Goal: Task Accomplishment & Management: Manage account settings

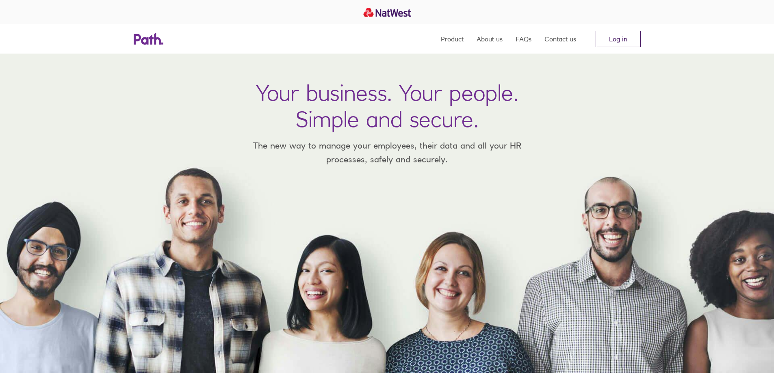
click at [628, 39] on link "Log in" at bounding box center [618, 39] width 45 height 16
click at [618, 42] on link "Log in" at bounding box center [618, 39] width 45 height 16
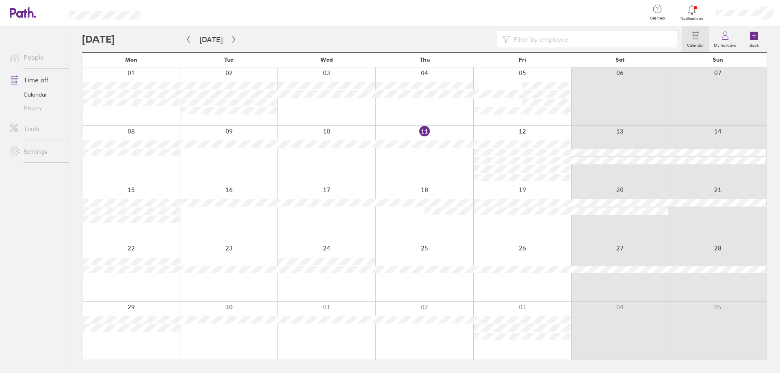
click at [131, 36] on div at bounding box center [382, 39] width 600 height 16
click at [42, 94] on link "Calendar" at bounding box center [35, 94] width 65 height 13
click at [40, 96] on link "Calendar" at bounding box center [35, 94] width 65 height 13
click at [103, 43] on div at bounding box center [382, 39] width 600 height 16
click at [30, 80] on link "Time off" at bounding box center [35, 80] width 65 height 16
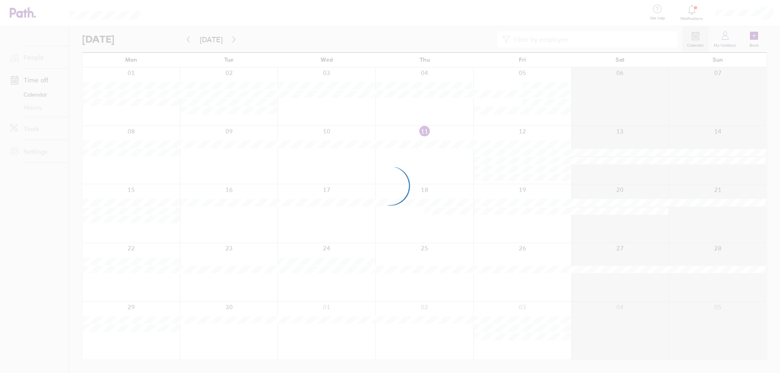
click at [30, 97] on div at bounding box center [390, 186] width 780 height 373
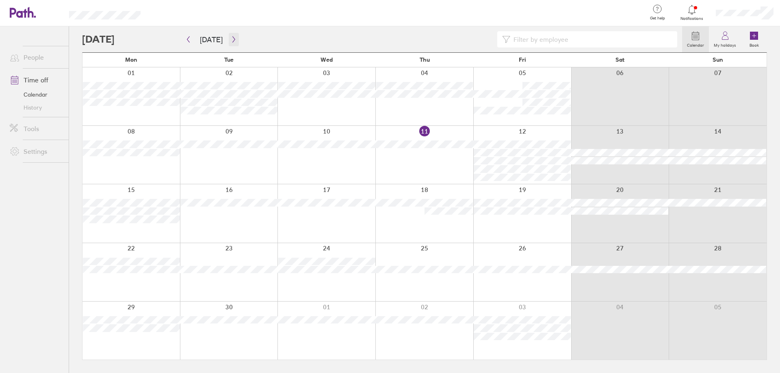
click at [229, 41] on button "button" at bounding box center [234, 39] width 10 height 13
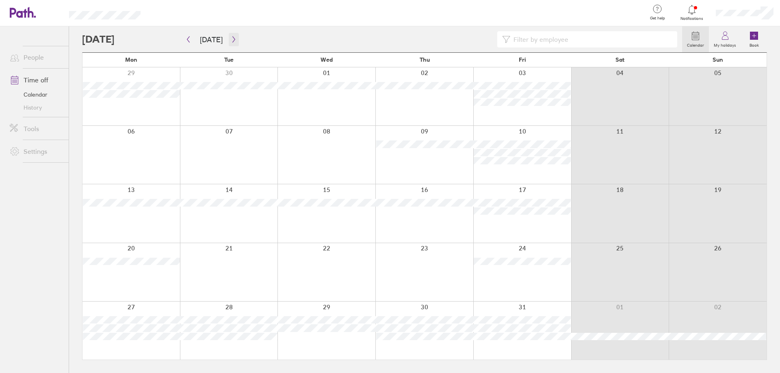
click at [231, 42] on icon "button" at bounding box center [234, 39] width 6 height 7
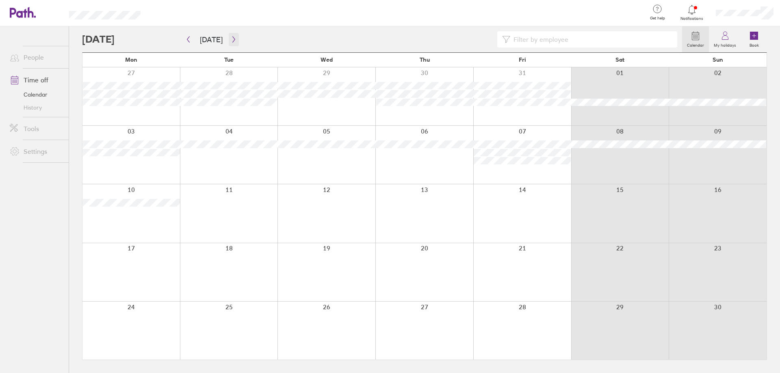
click at [231, 42] on icon "button" at bounding box center [234, 39] width 6 height 7
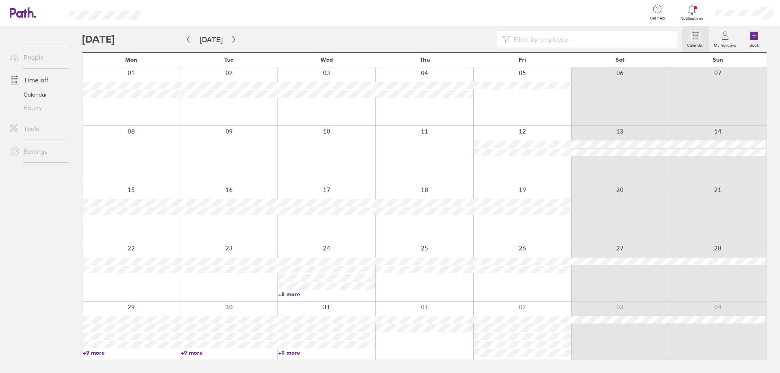
click at [359, 295] on link "+8 more" at bounding box center [326, 294] width 97 height 7
click at [750, 35] on icon at bounding box center [748, 36] width 8 height 8
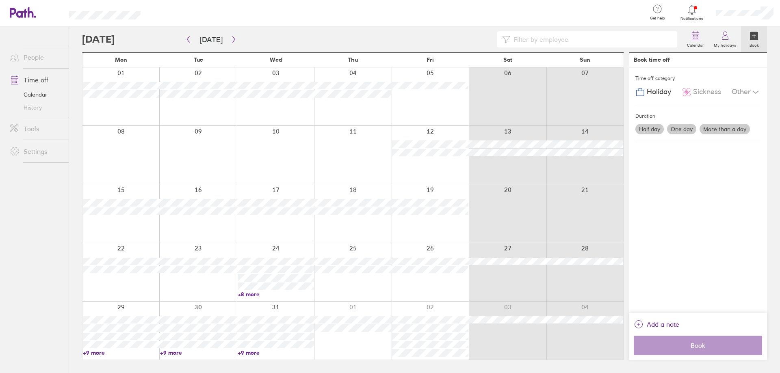
click at [727, 130] on label "More than a day" at bounding box center [725, 129] width 50 height 11
click at [0, 0] on input "More than a day" at bounding box center [0, 0] width 0 height 0
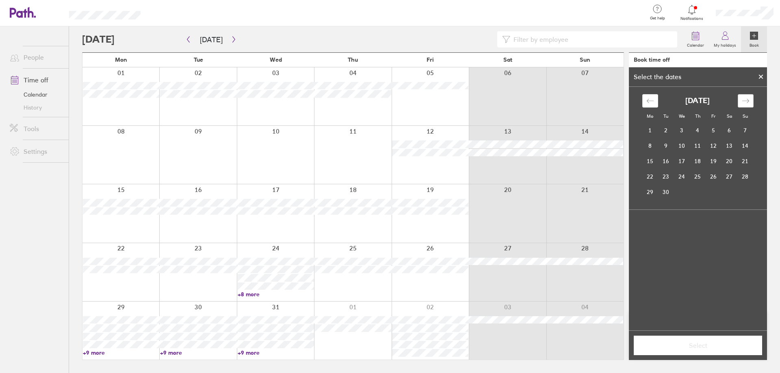
click at [745, 101] on icon "Move forward to switch to the next month." at bounding box center [745, 101] width 7 height 4
click at [684, 174] on td "24" at bounding box center [682, 176] width 16 height 15
click at [760, 75] on icon at bounding box center [761, 76] width 6 height 5
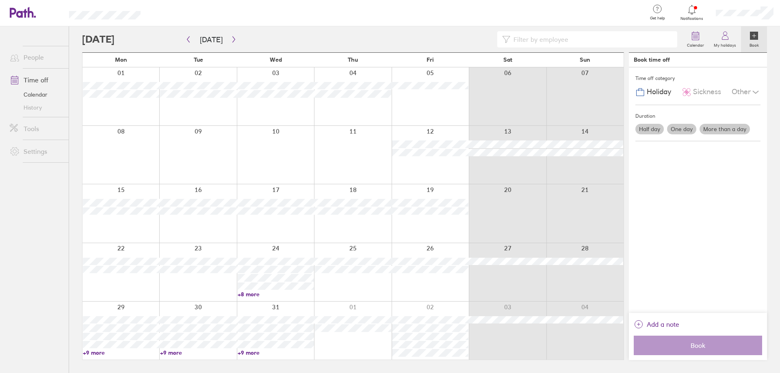
click at [684, 127] on label "One day" at bounding box center [681, 129] width 29 height 11
click at [0, 0] on input "One day" at bounding box center [0, 0] width 0 height 0
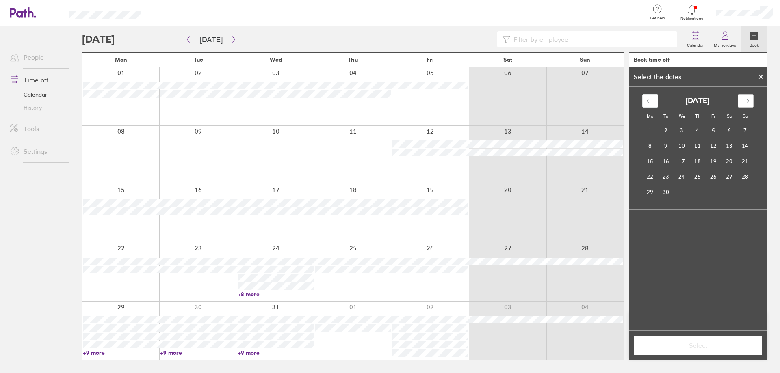
click at [747, 100] on icon "Move forward to switch to the next month." at bounding box center [745, 101] width 7 height 4
click at [682, 179] on td "24" at bounding box center [682, 176] width 16 height 15
click at [701, 347] on span "Select" at bounding box center [698, 345] width 117 height 7
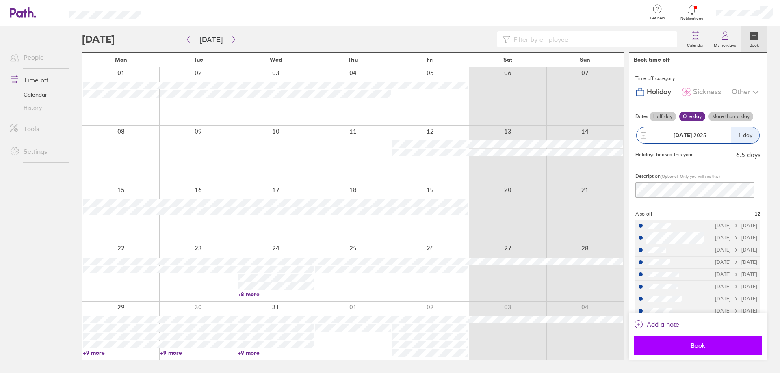
click at [702, 349] on span "Book" at bounding box center [698, 345] width 117 height 7
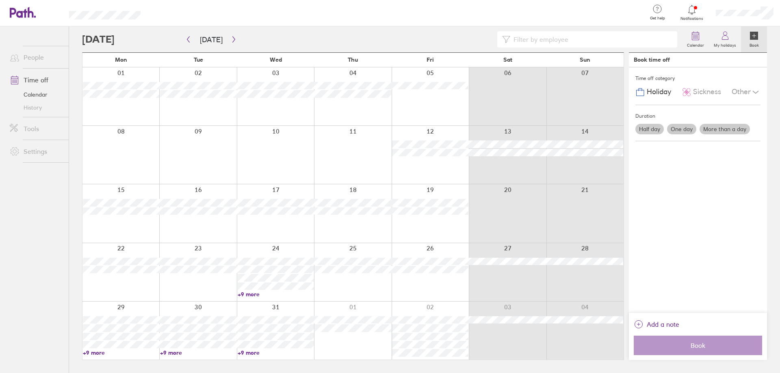
click at [721, 128] on label "More than a day" at bounding box center [725, 129] width 50 height 11
click at [0, 0] on input "More than a day" at bounding box center [0, 0] width 0 height 0
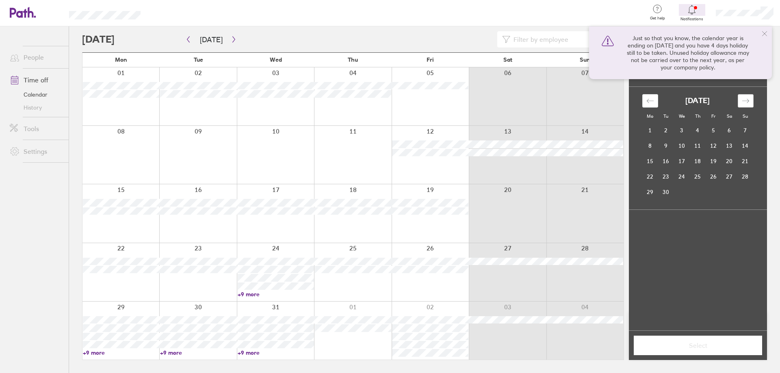
click at [743, 97] on div "Move forward to switch to the next month." at bounding box center [746, 100] width 16 height 13
click at [653, 190] on td "29" at bounding box center [651, 192] width 16 height 15
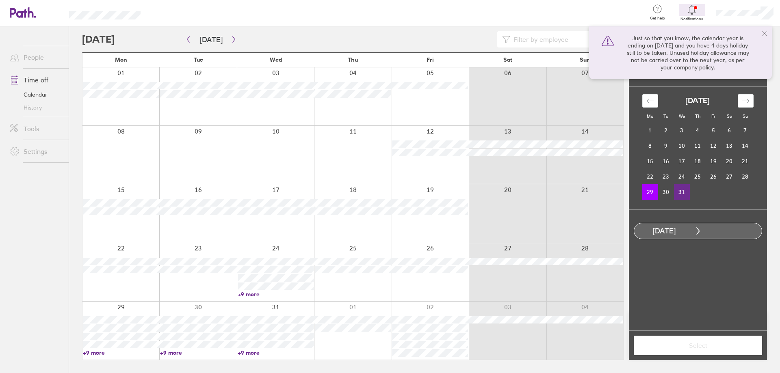
click at [682, 191] on td "31" at bounding box center [682, 192] width 16 height 15
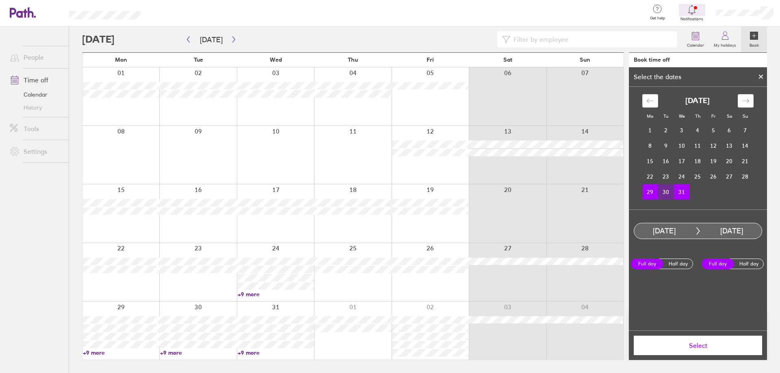
click at [715, 346] on span "Select" at bounding box center [698, 345] width 117 height 7
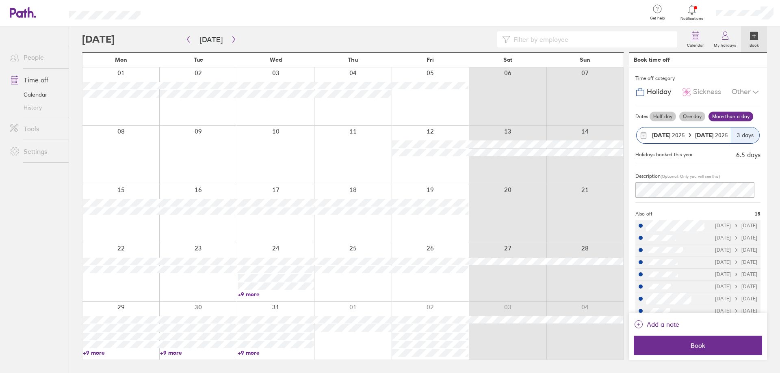
click at [715, 346] on span "Book" at bounding box center [698, 345] width 117 height 7
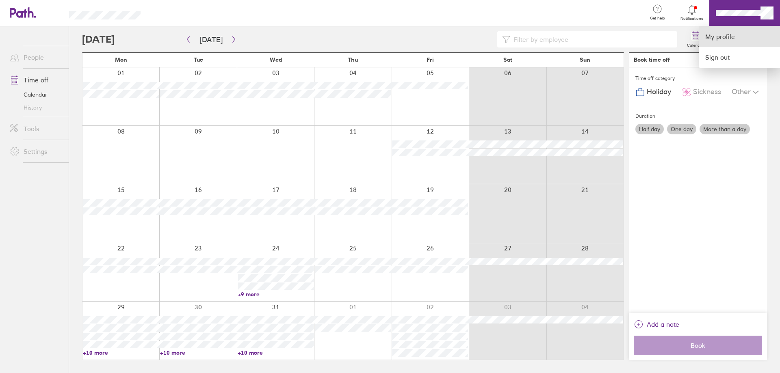
click at [728, 39] on link "My profile" at bounding box center [739, 36] width 81 height 21
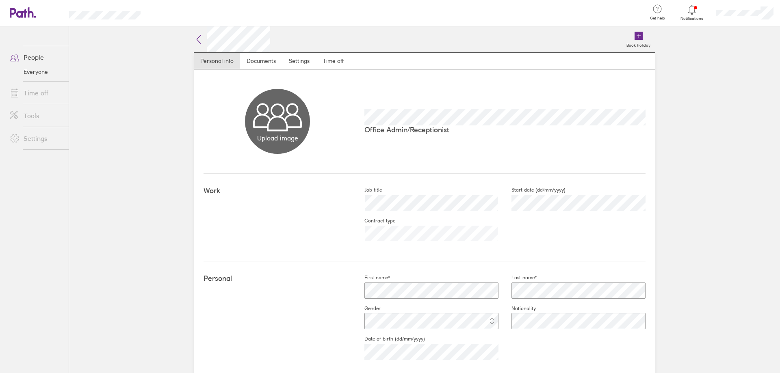
click at [40, 98] on link "Time off" at bounding box center [35, 93] width 65 height 16
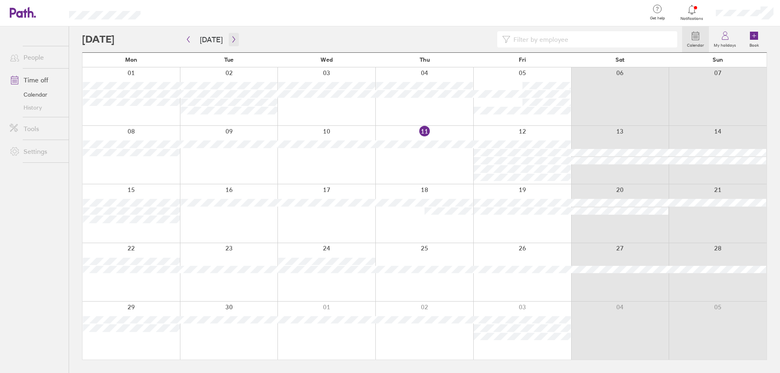
click at [231, 39] on icon "button" at bounding box center [234, 39] width 6 height 7
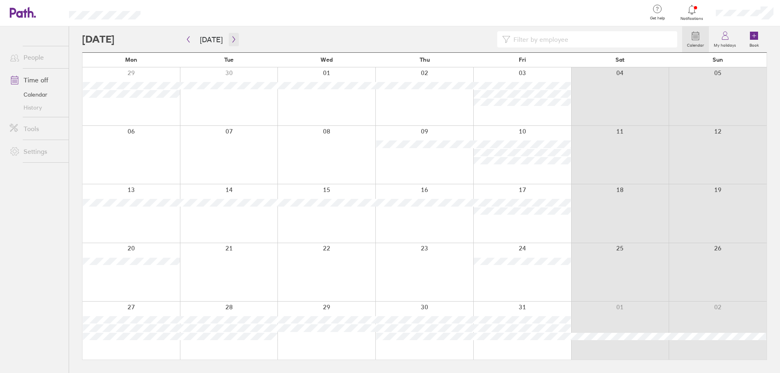
click at [231, 39] on icon "button" at bounding box center [234, 39] width 6 height 7
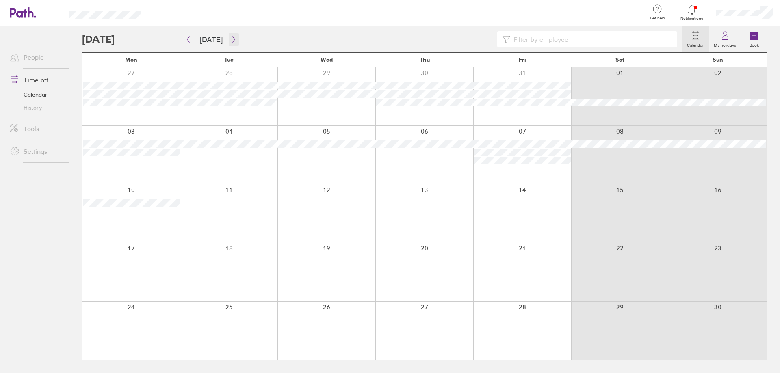
click at [231, 39] on icon "button" at bounding box center [234, 39] width 6 height 7
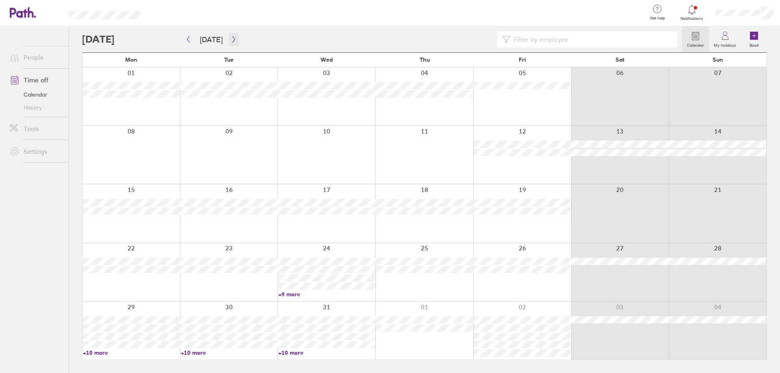
click at [231, 39] on icon "button" at bounding box center [234, 39] width 6 height 7
